Goal: Browse casually: Explore the website without a specific task or goal

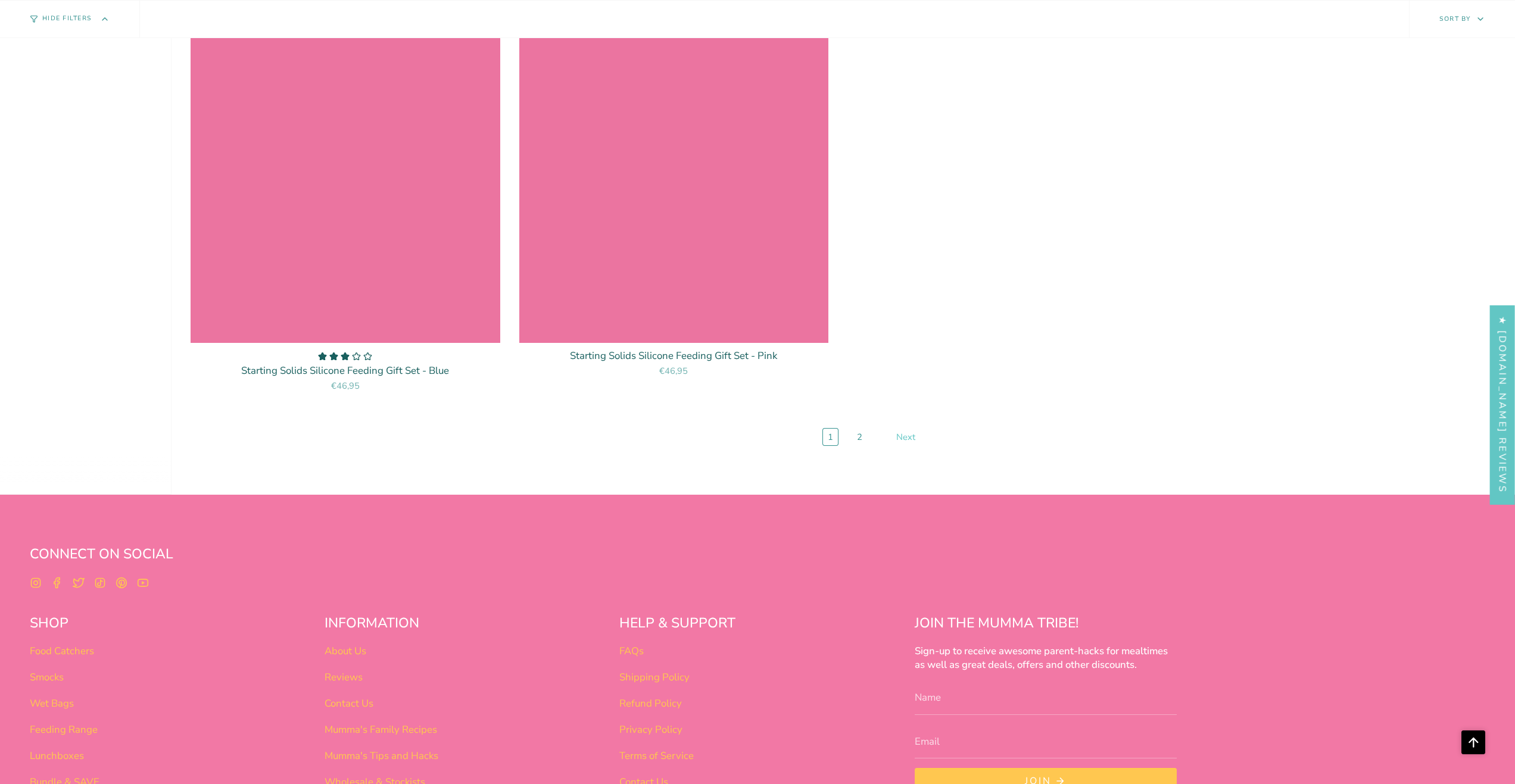
scroll to position [7496, 0]
